Goal: Navigation & Orientation: Find specific page/section

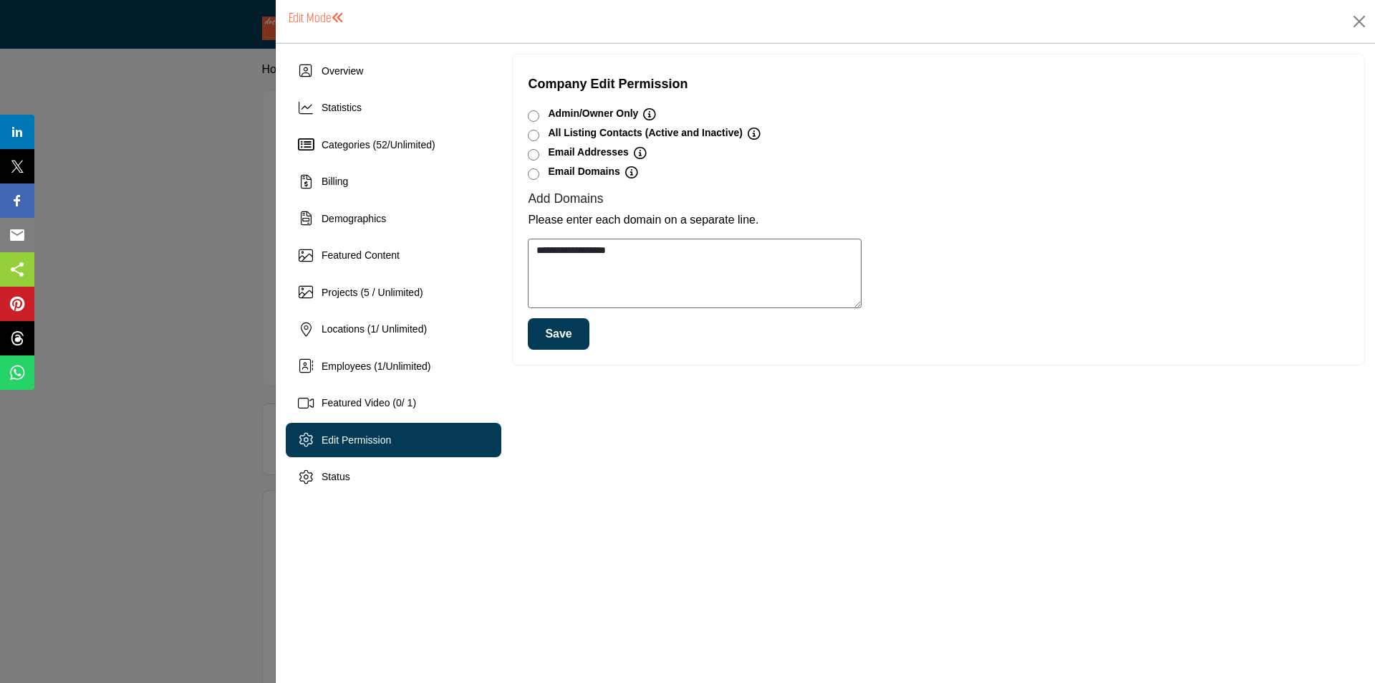
click at [177, 172] on div at bounding box center [687, 341] width 1375 height 683
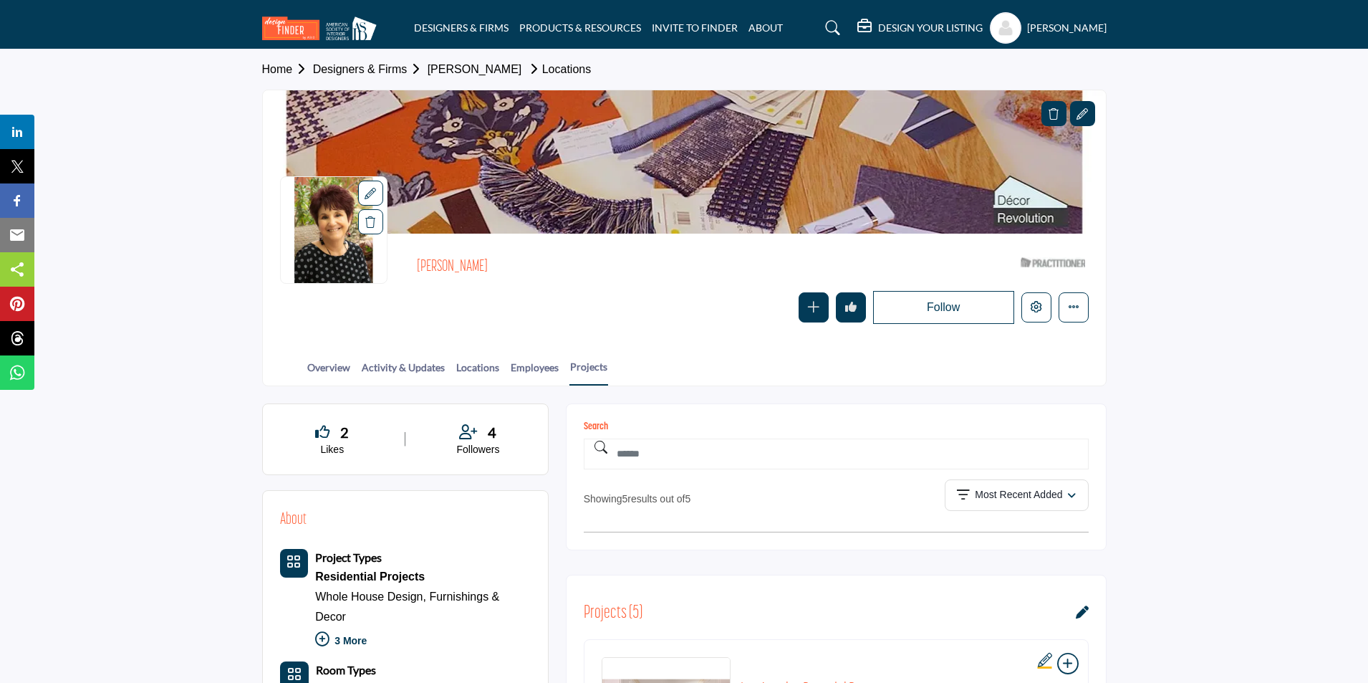
click at [349, 32] on img at bounding box center [323, 28] width 122 height 24
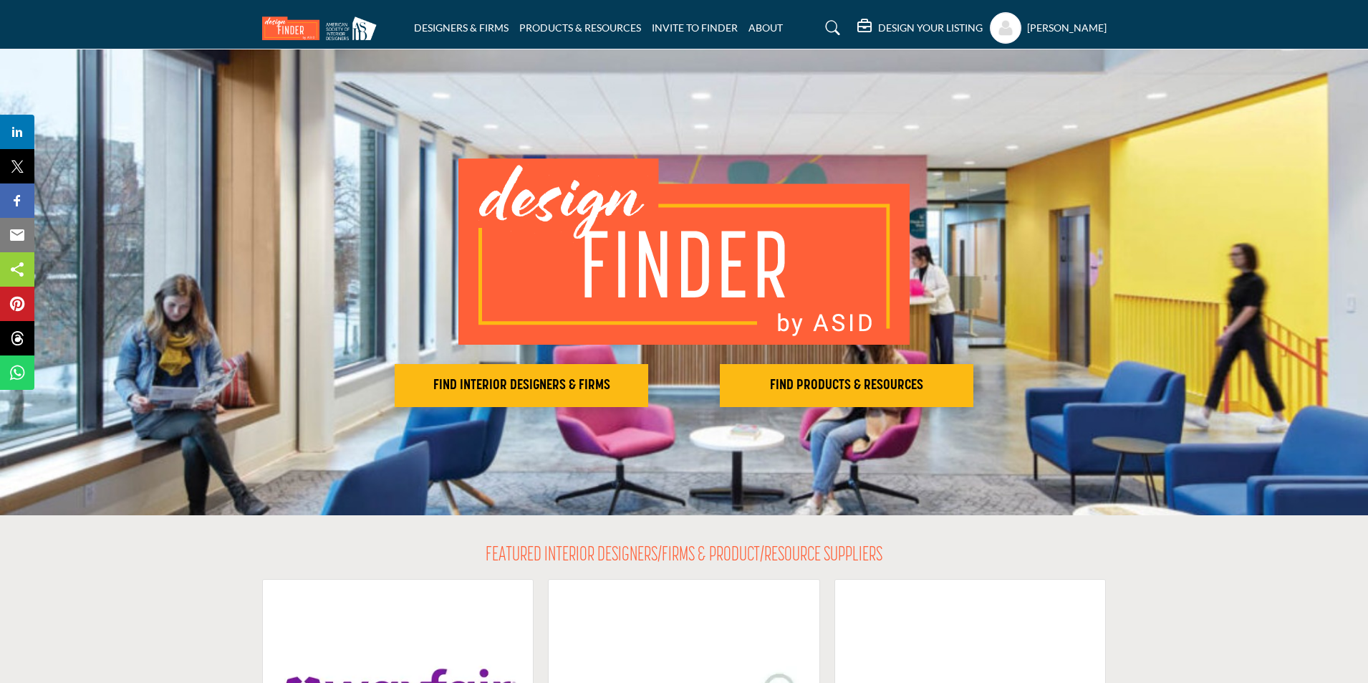
click at [59, 107] on div "FIND INTERIOR DESIGNERS & FIRMS FIND PRODUCTS & RESOURCES" at bounding box center [684, 282] width 1368 height 466
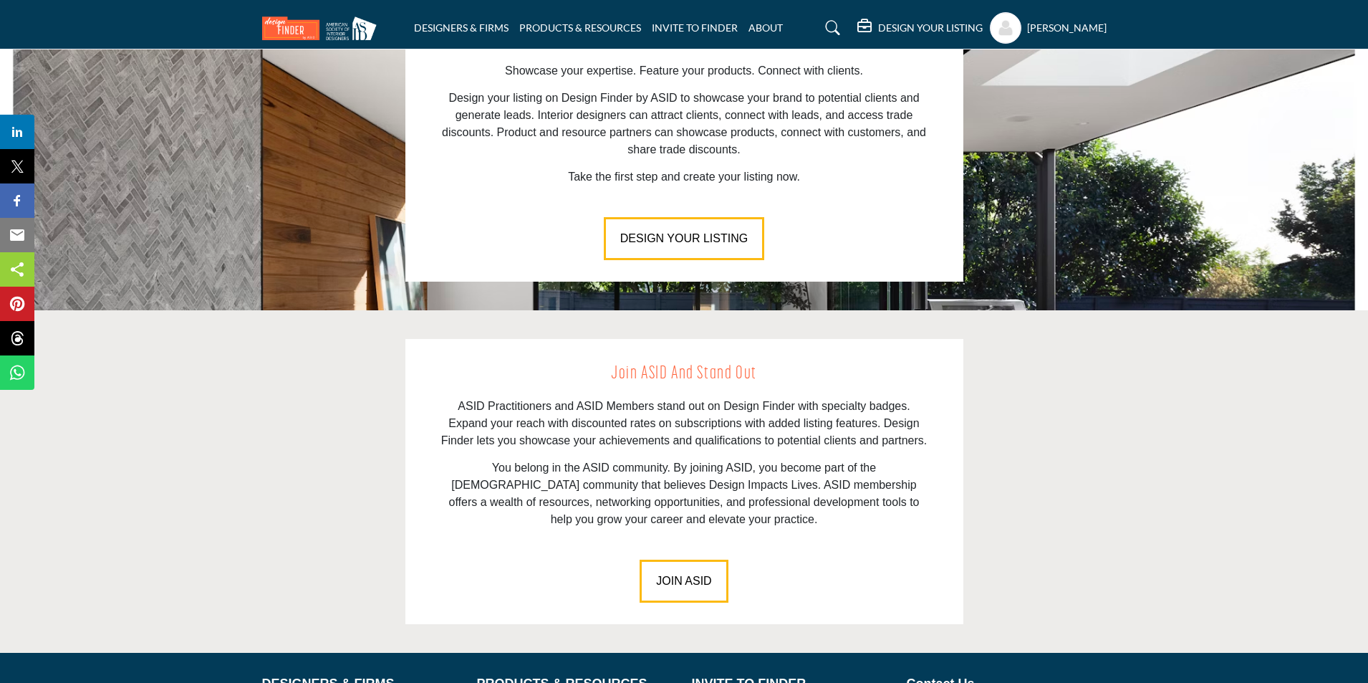
scroll to position [1916, 0]
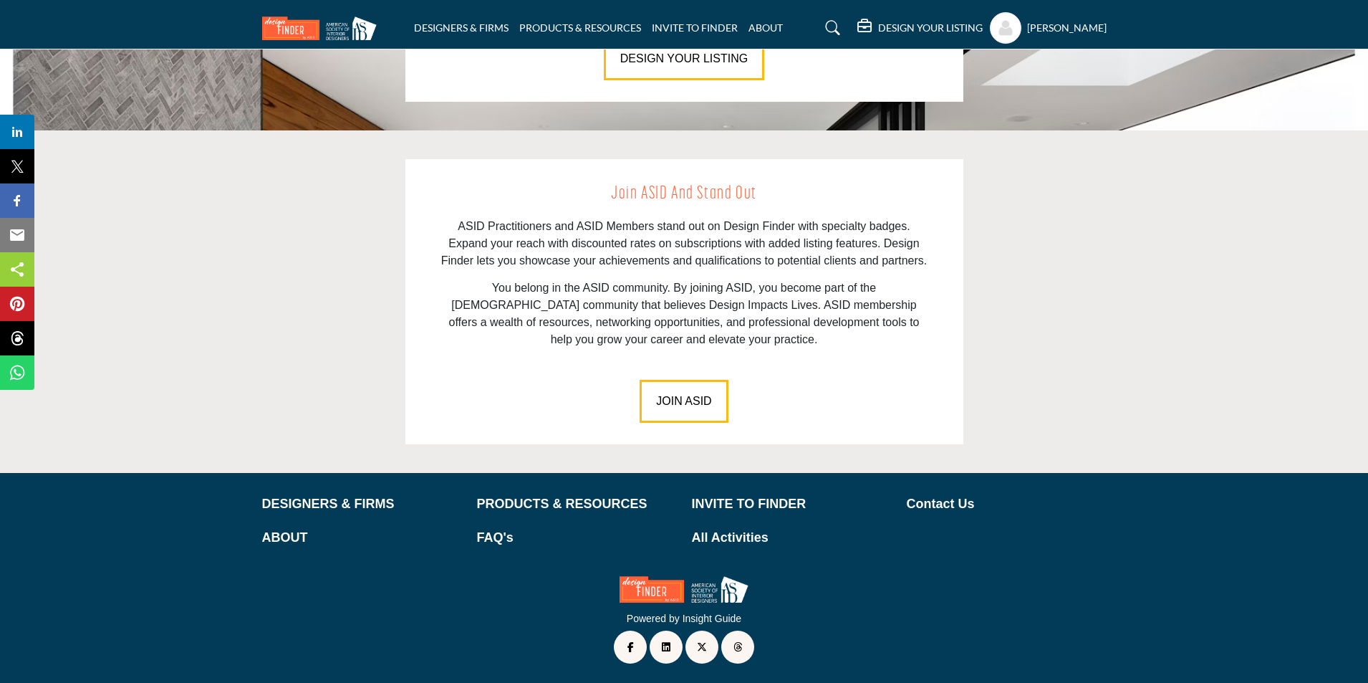
click at [101, 337] on section "Join ASID and Stand Out ASID Practitioners and ASID Members stand out on Design…" at bounding box center [684, 301] width 1368 height 342
